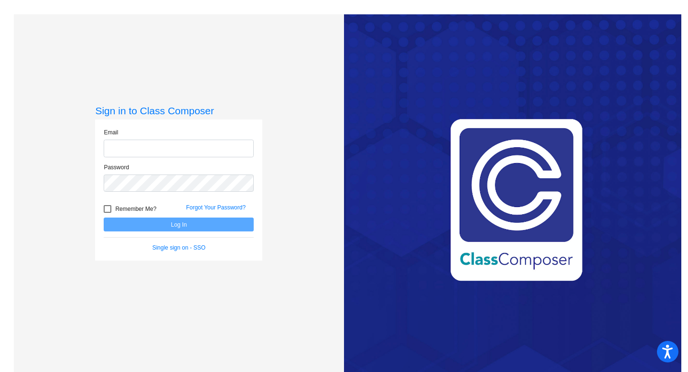
click at [201, 147] on input "email" at bounding box center [179, 149] width 150 height 18
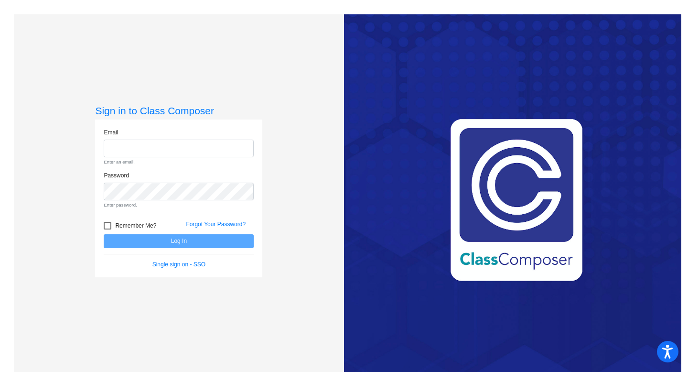
click at [225, 225] on form "Email Enter an email. Password Enter password. Remember Me? Forgot Your Passwor…" at bounding box center [179, 198] width 150 height 141
click at [185, 147] on input "email" at bounding box center [179, 149] width 150 height 18
click at [199, 144] on input "email" at bounding box center [179, 149] width 150 height 18
type input "[EMAIL_ADDRESS][DOMAIN_NAME]"
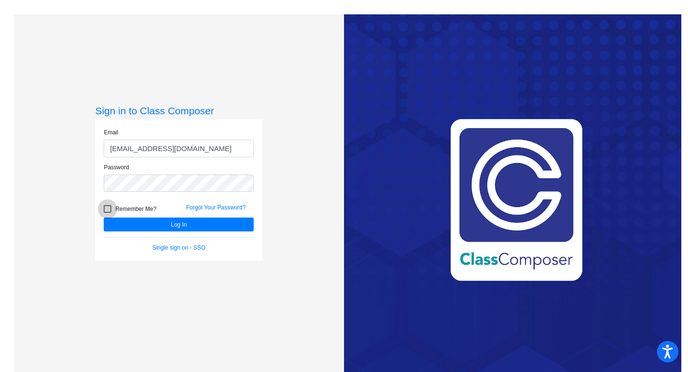
click at [119, 209] on span "Remember Me?" at bounding box center [135, 208] width 41 height 11
click at [108, 213] on input "Remember Me?" at bounding box center [107, 213] width 0 height 0
checkbox input "true"
click at [179, 227] on button "Log In" at bounding box center [179, 224] width 150 height 14
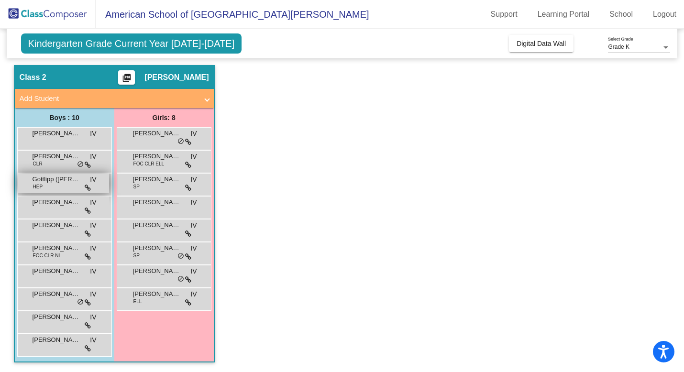
click at [63, 188] on div "Gottlipp ([PERSON_NAME] HEP IV lock do_not_disturb_alt" at bounding box center [63, 184] width 91 height 20
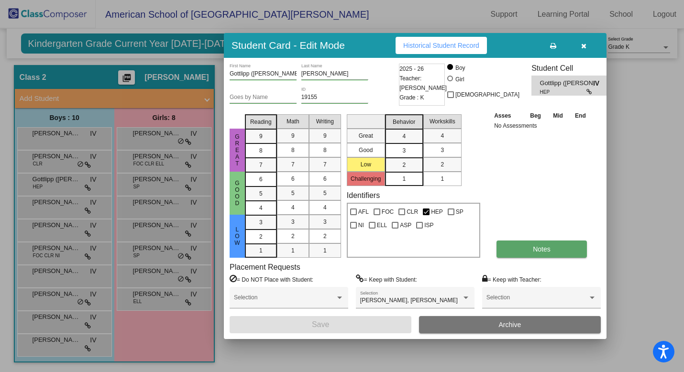
click at [550, 248] on span "Notes" at bounding box center [541, 249] width 18 height 8
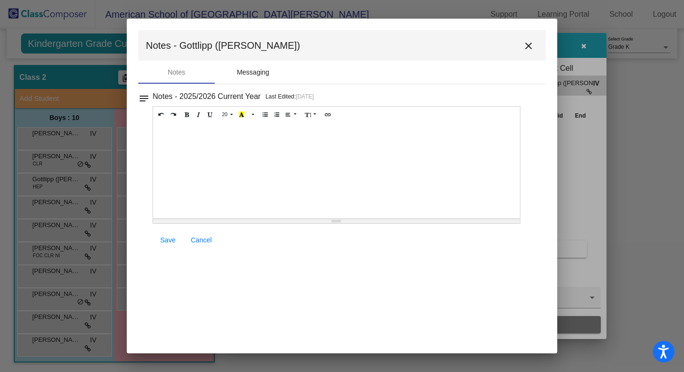
click at [259, 72] on div "Messaging" at bounding box center [253, 72] width 33 height 10
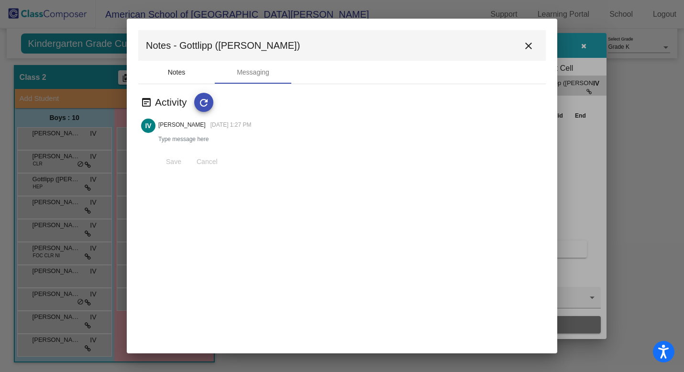
click at [175, 74] on div "Notes" at bounding box center [177, 72] width 18 height 10
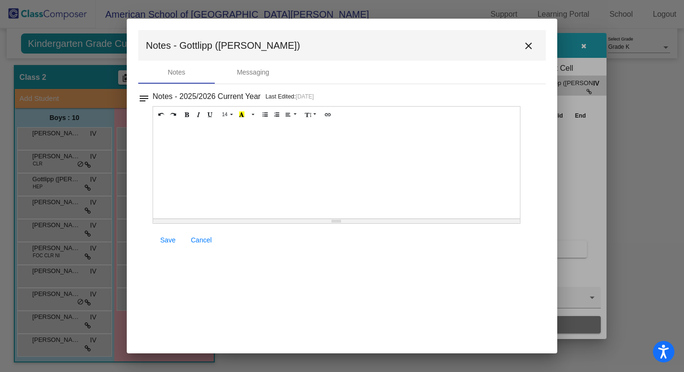
click at [526, 44] on mat-icon "close" at bounding box center [527, 45] width 11 height 11
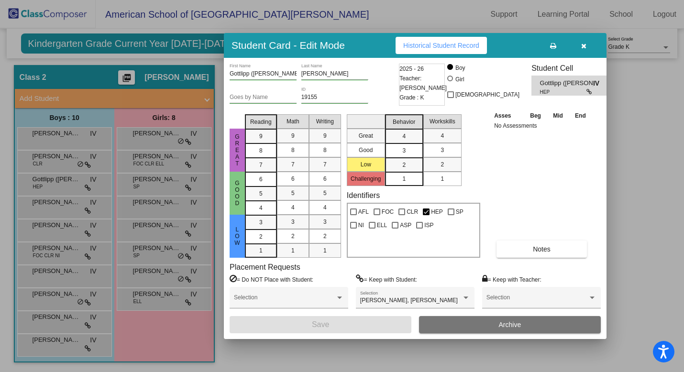
click at [584, 47] on icon "button" at bounding box center [583, 46] width 5 height 7
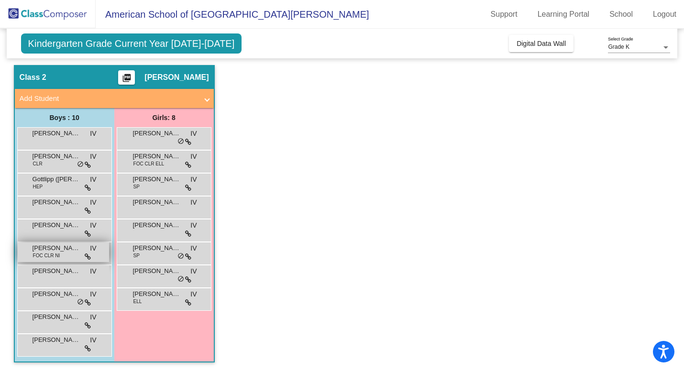
click at [71, 257] on div "[PERSON_NAME] FOC CLR NI IV lock do_not_disturb_alt" at bounding box center [63, 252] width 91 height 20
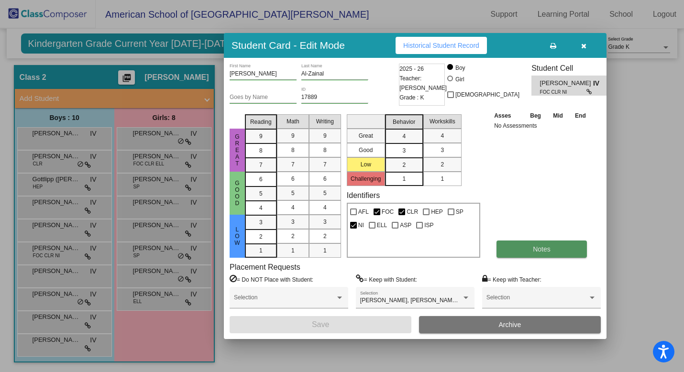
click at [543, 250] on span "Notes" at bounding box center [541, 249] width 18 height 8
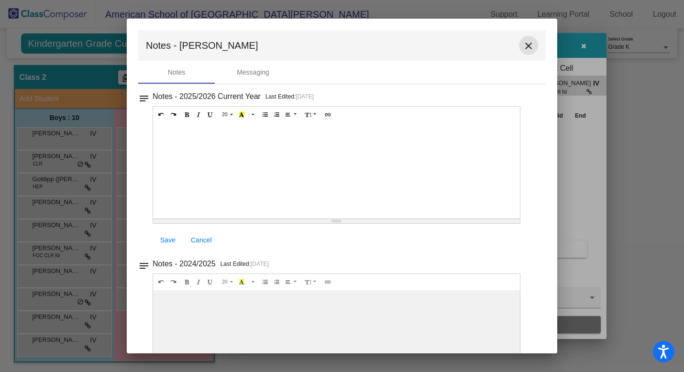
click at [523, 48] on mat-icon "close" at bounding box center [527, 45] width 11 height 11
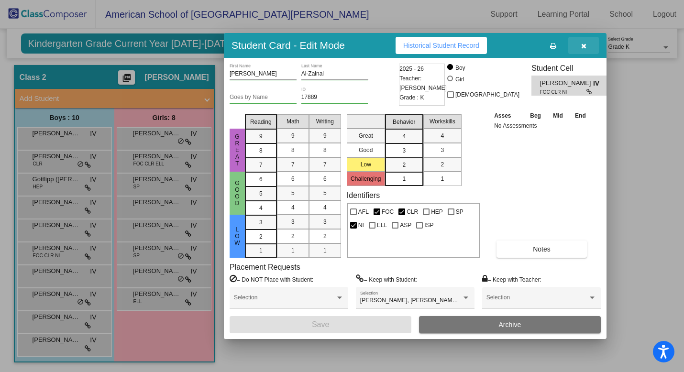
click at [583, 47] on icon "button" at bounding box center [583, 46] width 5 height 7
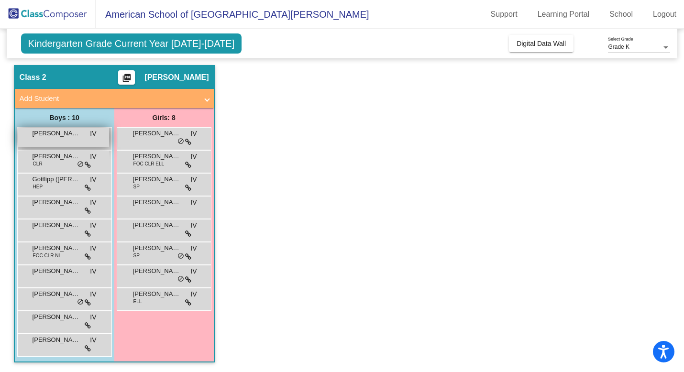
click at [66, 140] on div "[PERSON_NAME] lock do_not_disturb_alt" at bounding box center [63, 138] width 91 height 20
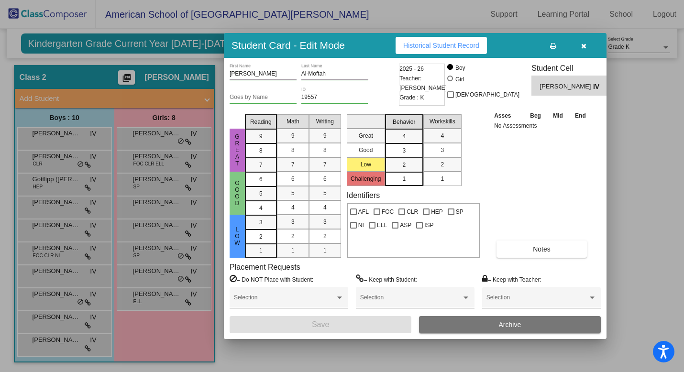
click at [586, 46] on icon "button" at bounding box center [583, 46] width 5 height 7
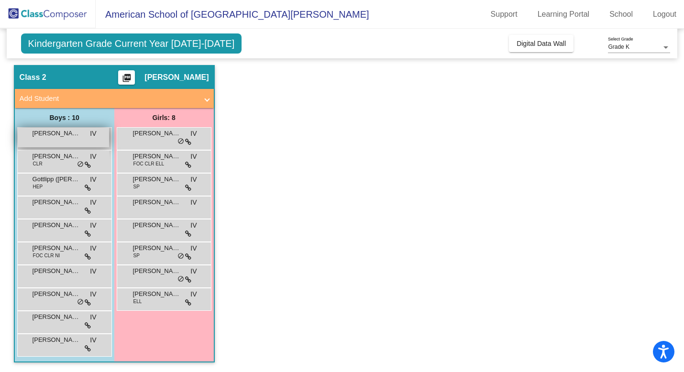
click at [73, 141] on div "[PERSON_NAME] lock do_not_disturb_alt" at bounding box center [63, 138] width 91 height 20
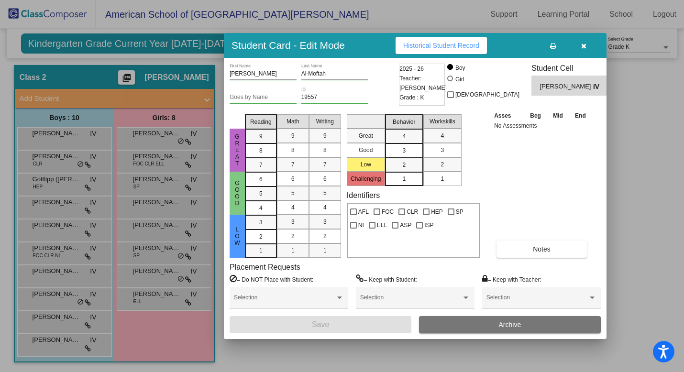
click at [582, 45] on icon "button" at bounding box center [583, 46] width 5 height 7
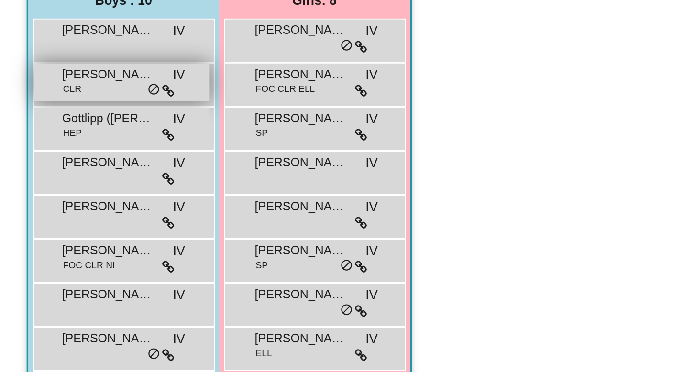
click at [68, 162] on div "[PERSON_NAME] CLR IV lock do_not_disturb_alt" at bounding box center [63, 161] width 91 height 20
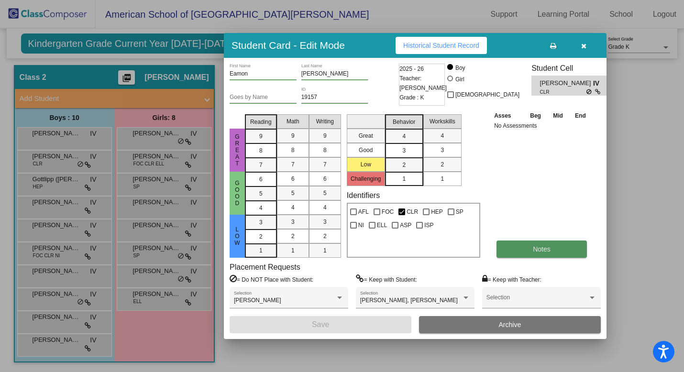
click at [538, 250] on span "Notes" at bounding box center [541, 249] width 18 height 8
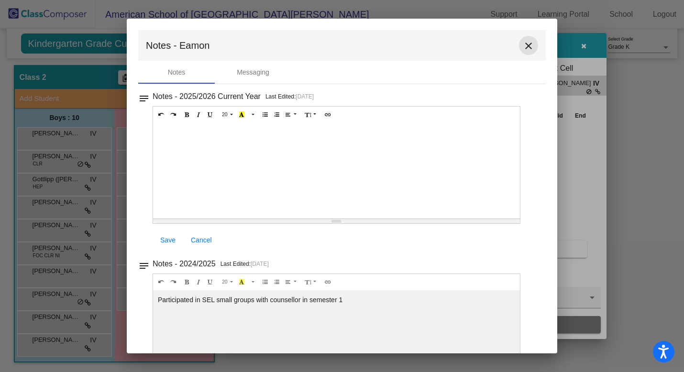
click at [522, 44] on mat-icon "close" at bounding box center [527, 45] width 11 height 11
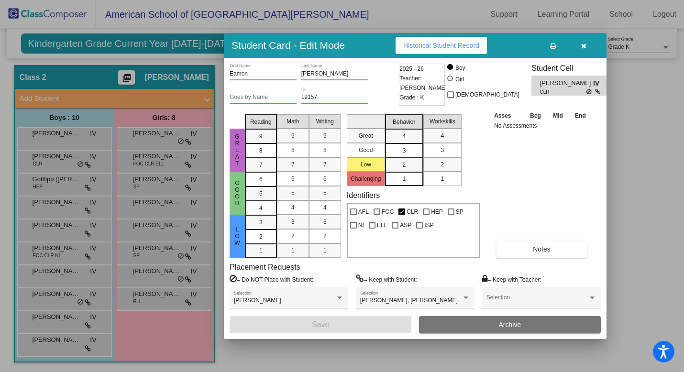
click at [584, 46] on icon "button" at bounding box center [583, 46] width 5 height 7
